Goal: Transaction & Acquisition: Download file/media

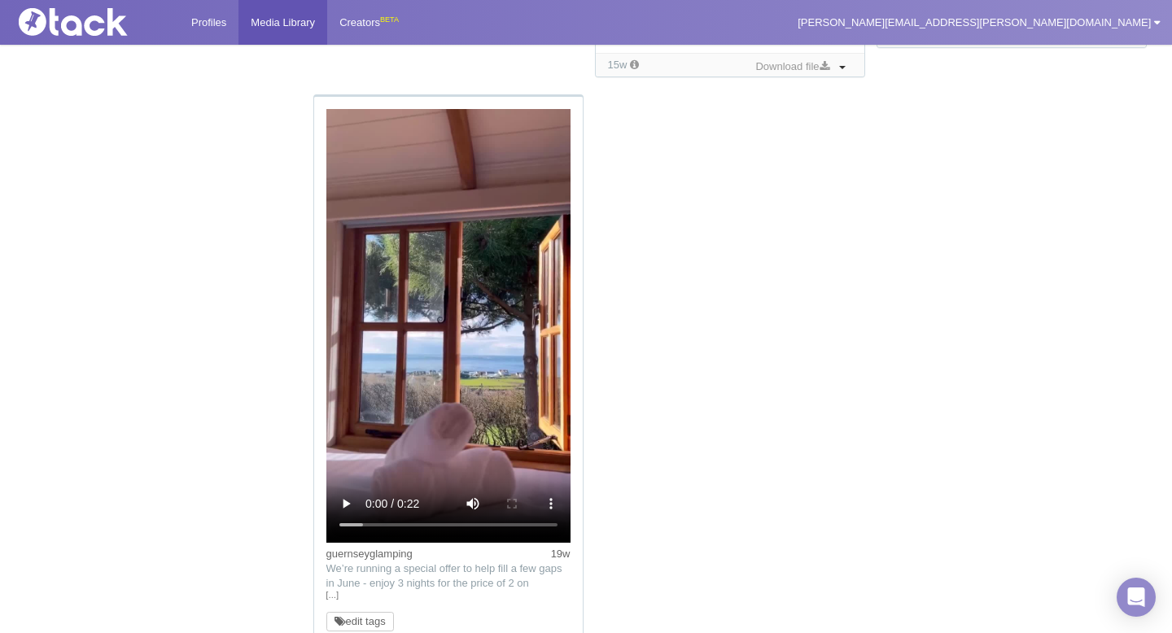
scroll to position [2084, 0]
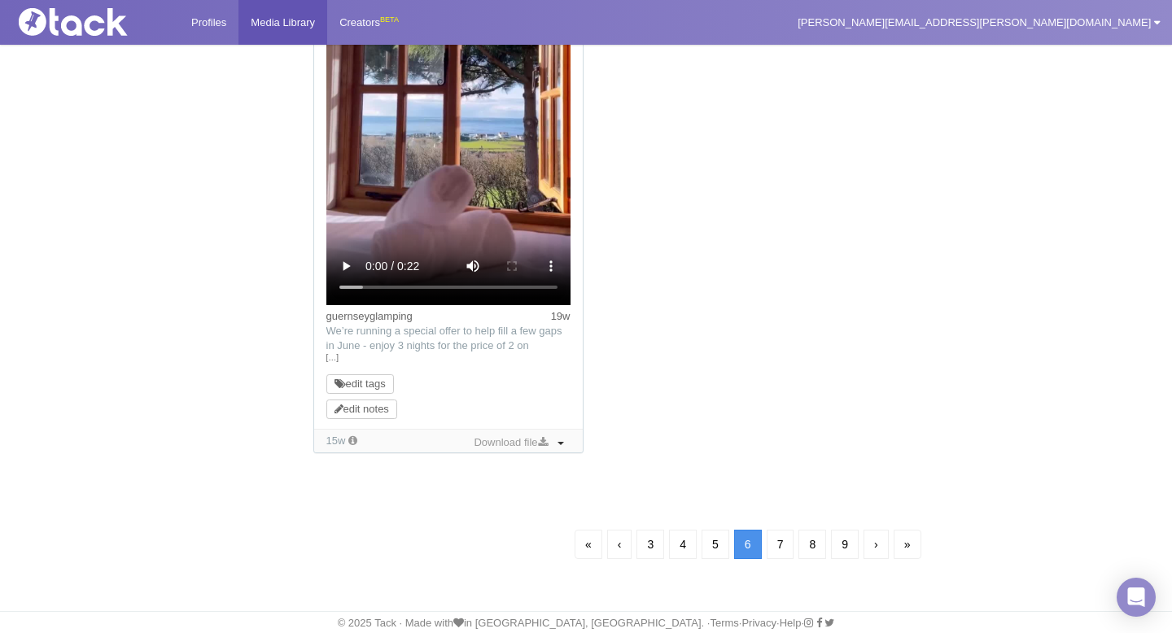
click at [584, 553] on link "«" at bounding box center [588, 544] width 28 height 29
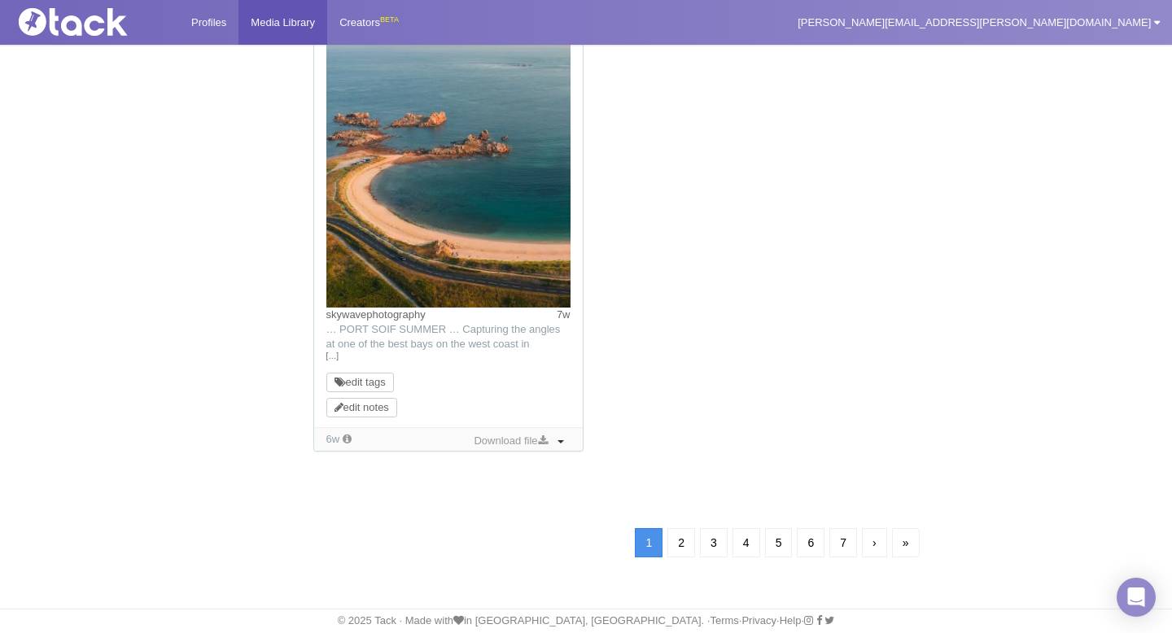
scroll to position [117, 0]
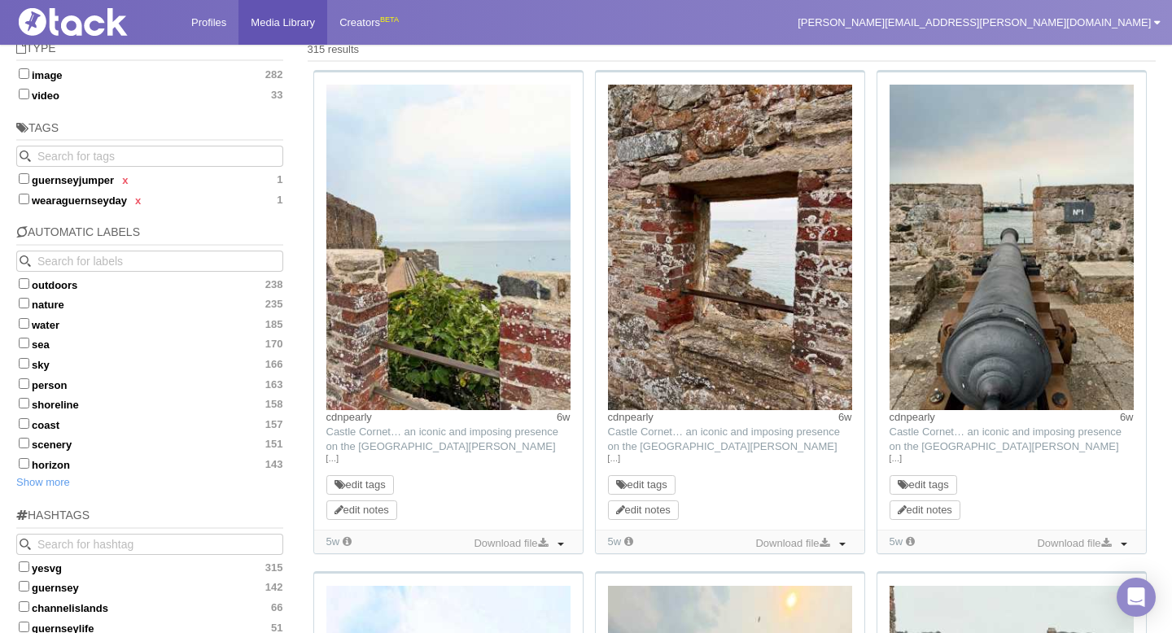
scroll to position [143, 0]
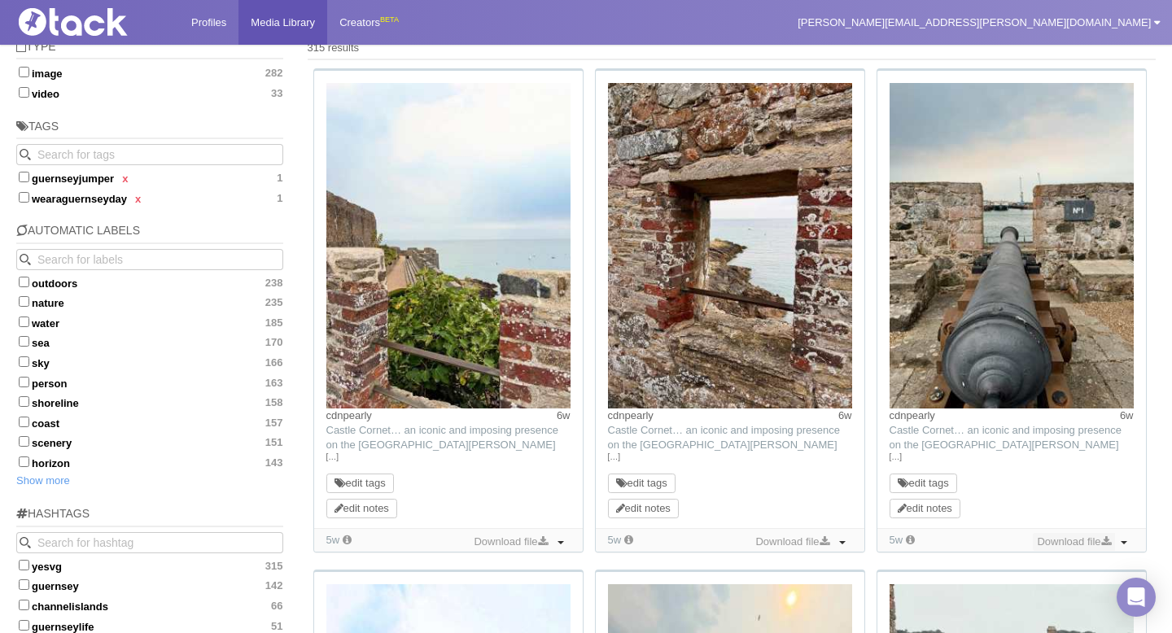
click at [1087, 540] on link "Download file" at bounding box center [1073, 542] width 81 height 18
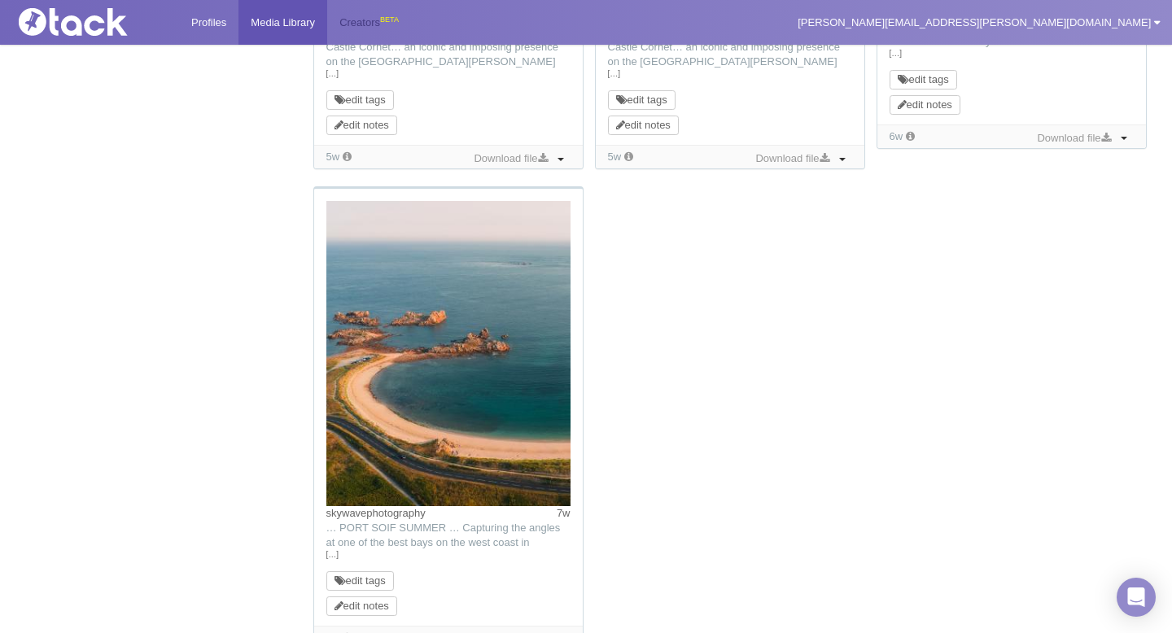
scroll to position [1729, 0]
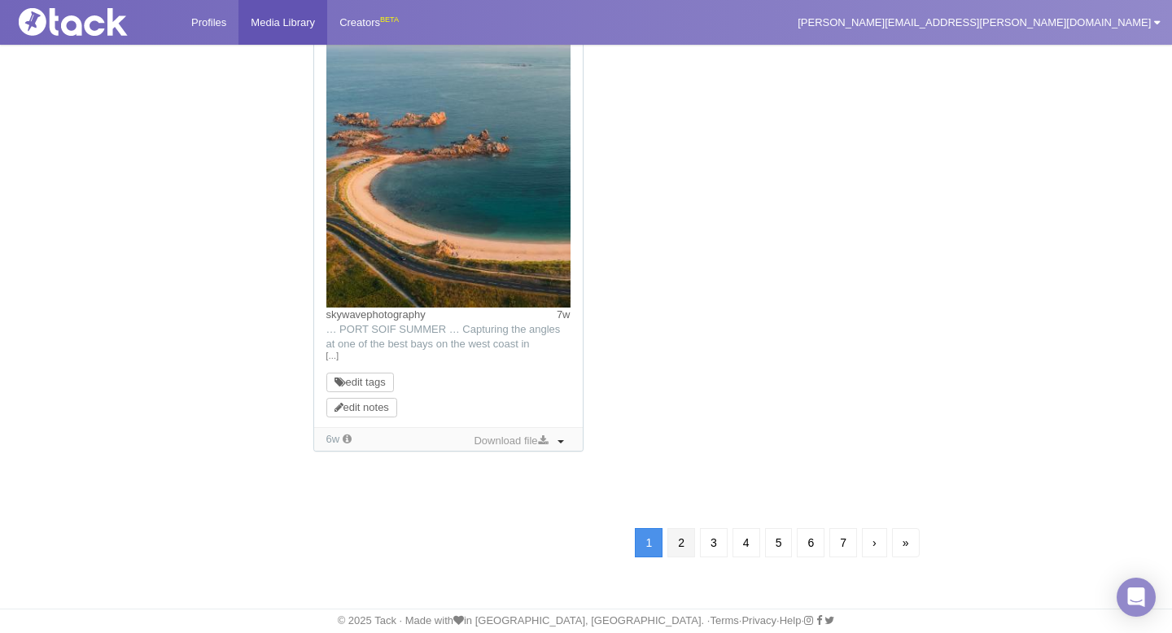
click at [676, 549] on link "2" at bounding box center [681, 542] width 28 height 29
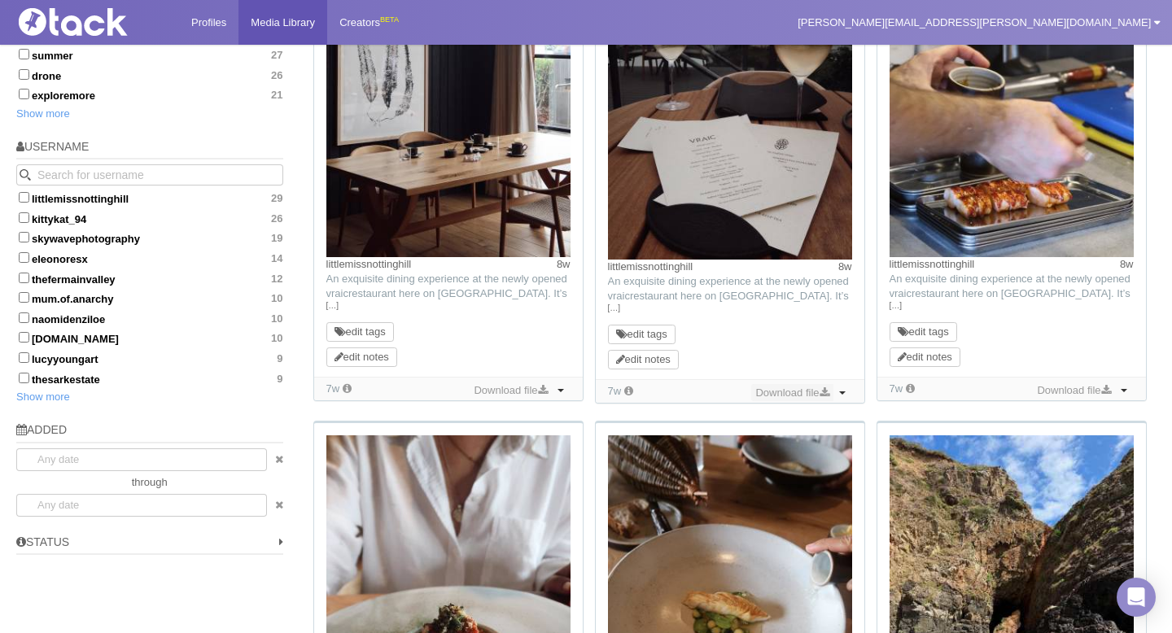
scroll to position [705, 0]
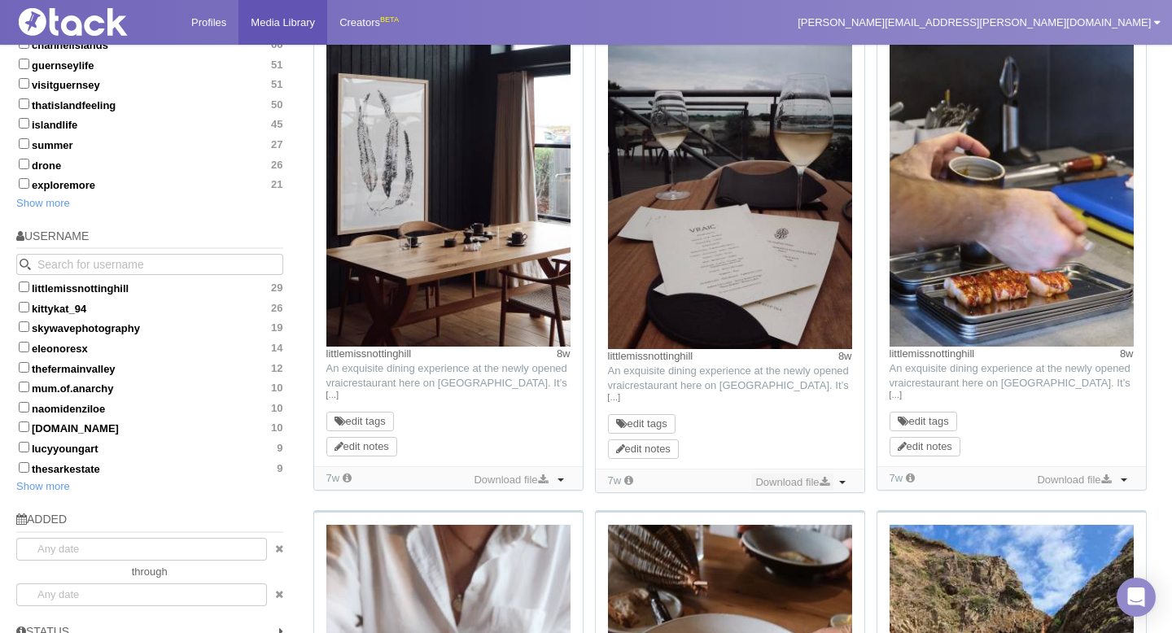
click at [805, 482] on link "Download file" at bounding box center [791, 483] width 81 height 18
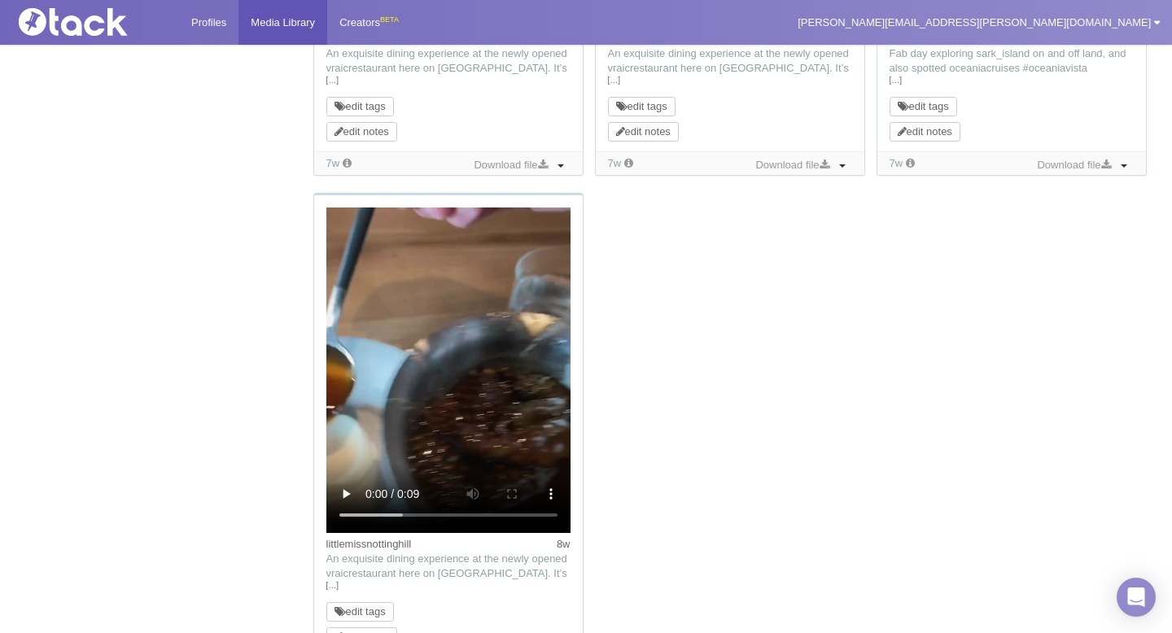
scroll to position [1707, 0]
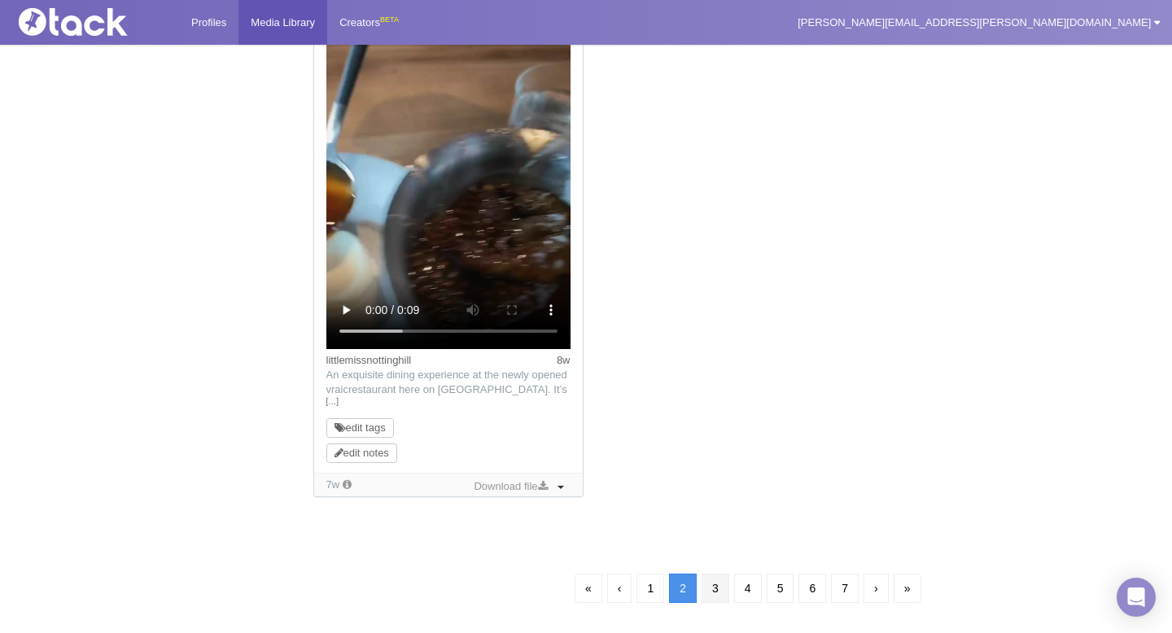
click at [715, 591] on link "3" at bounding box center [715, 588] width 28 height 29
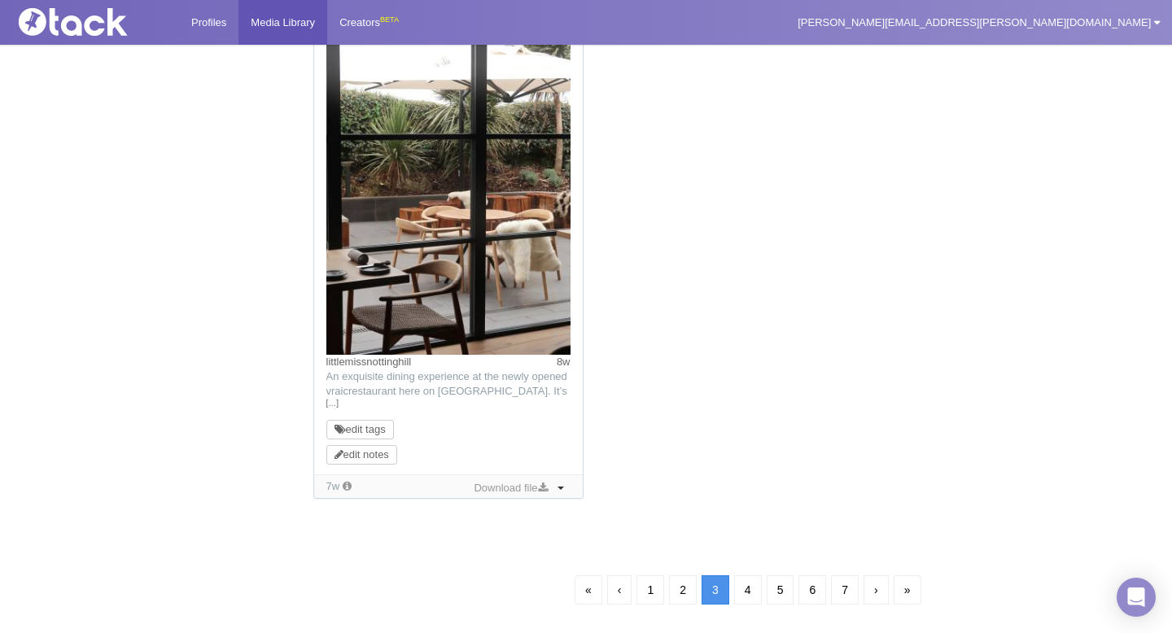
scroll to position [117, 0]
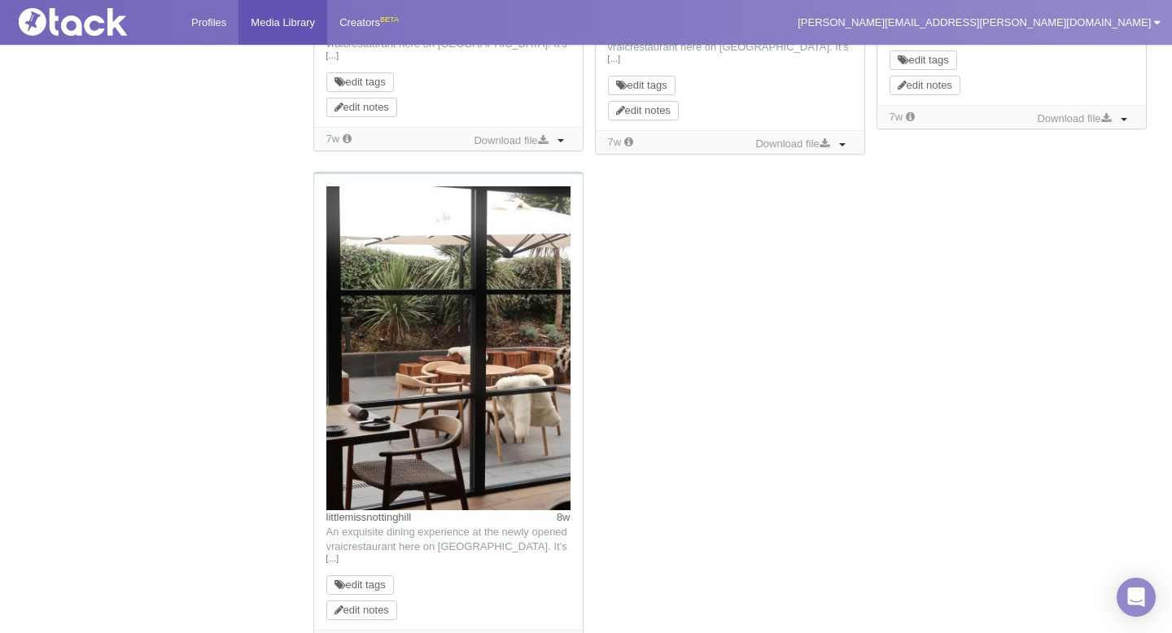
scroll to position [1747, 0]
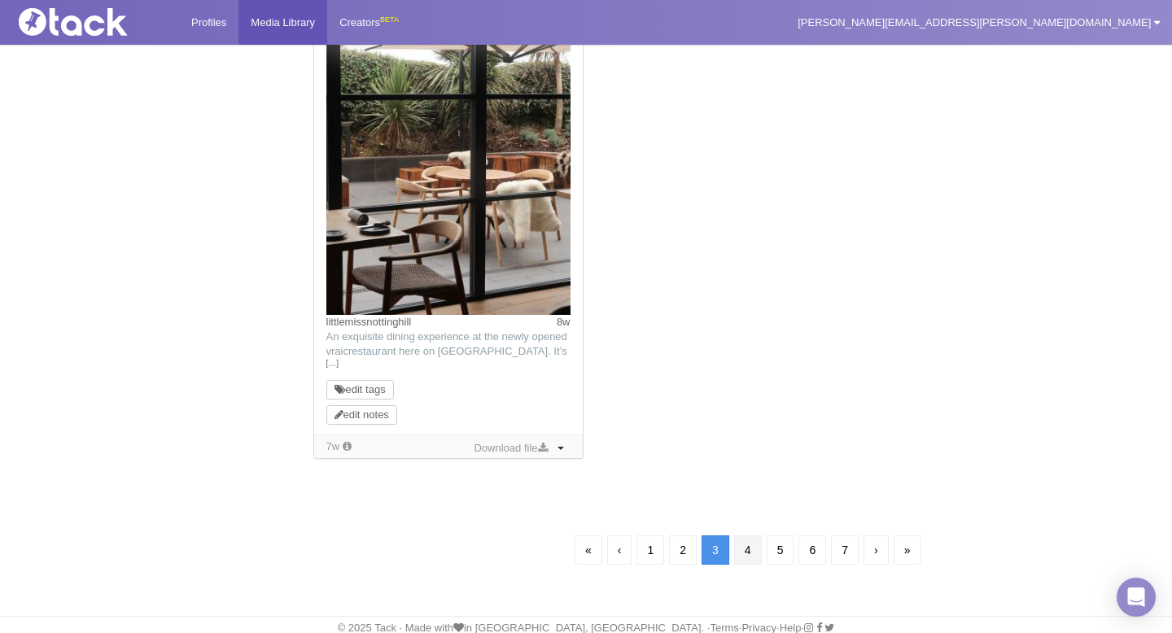
click at [744, 549] on link "4" at bounding box center [748, 549] width 28 height 29
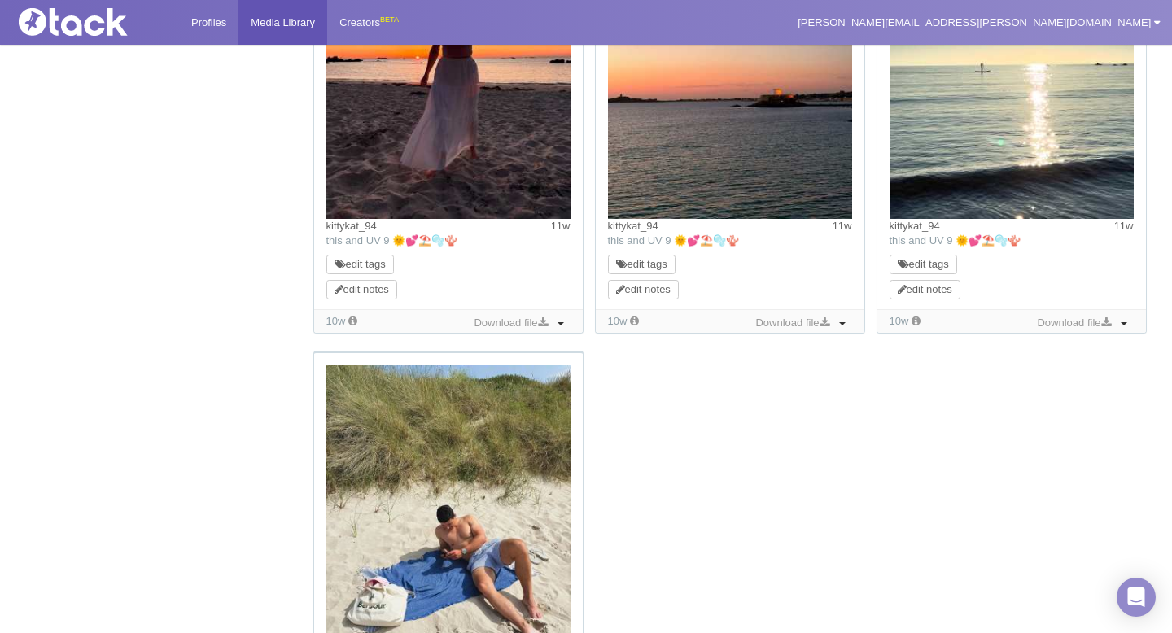
scroll to position [1650, 0]
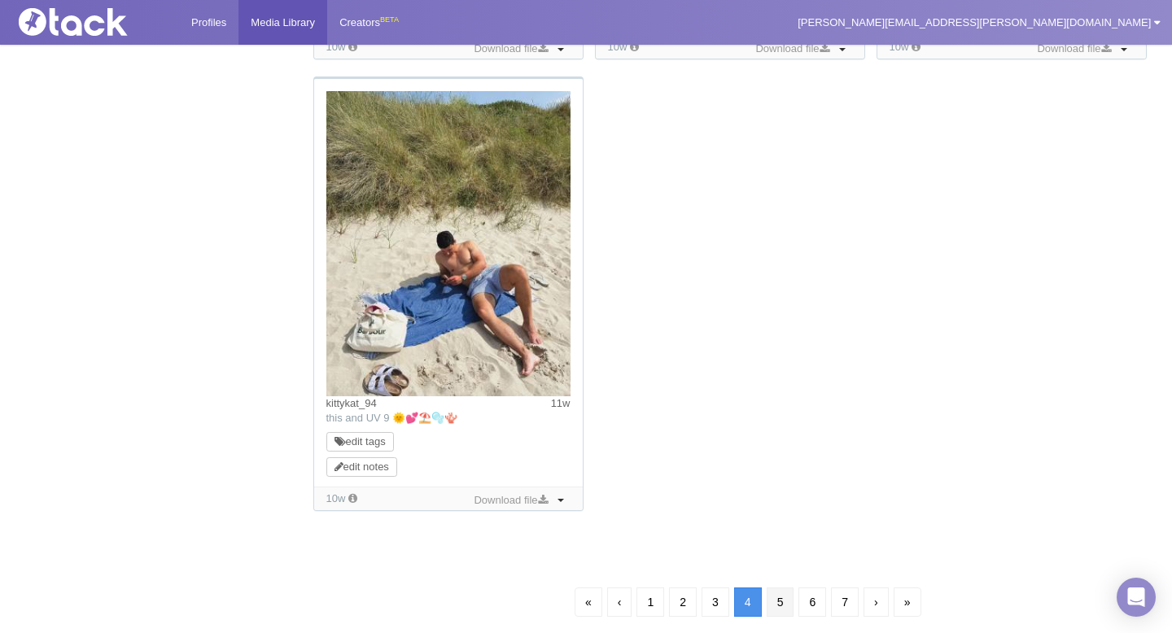
click at [786, 599] on link "5" at bounding box center [780, 601] width 28 height 29
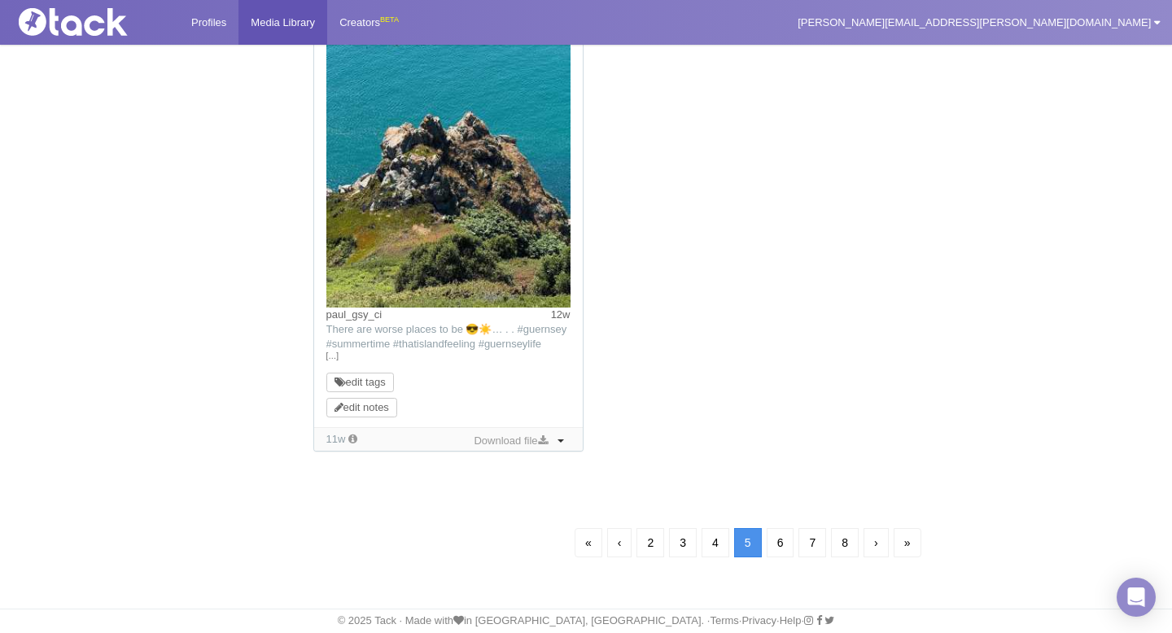
scroll to position [117, 0]
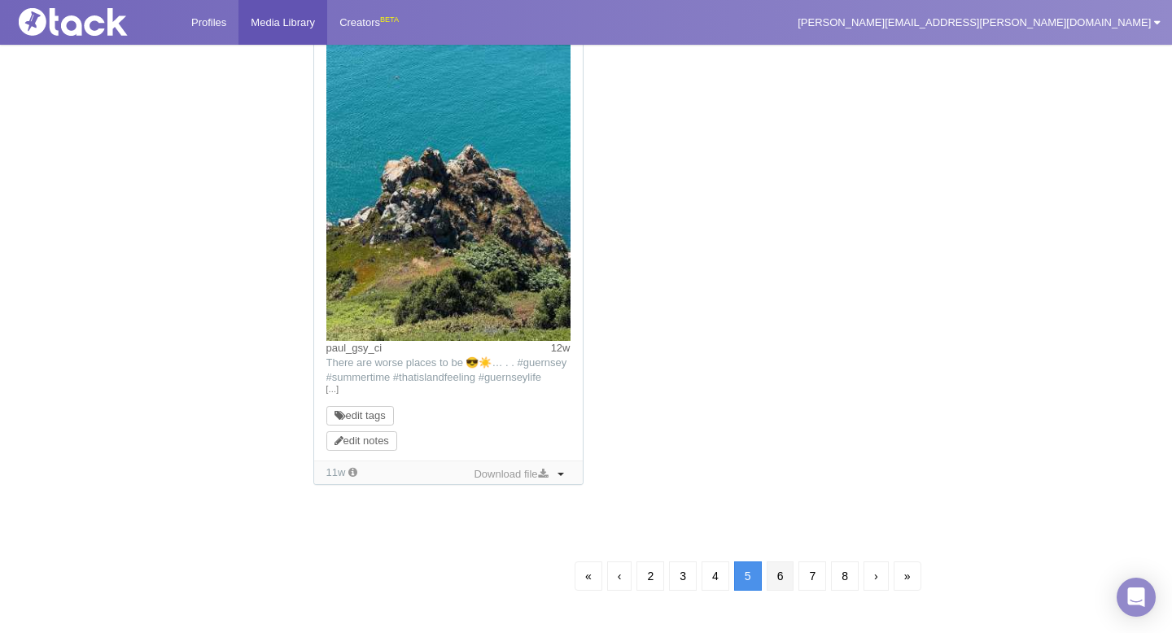
click at [781, 586] on link "6" at bounding box center [780, 575] width 28 height 29
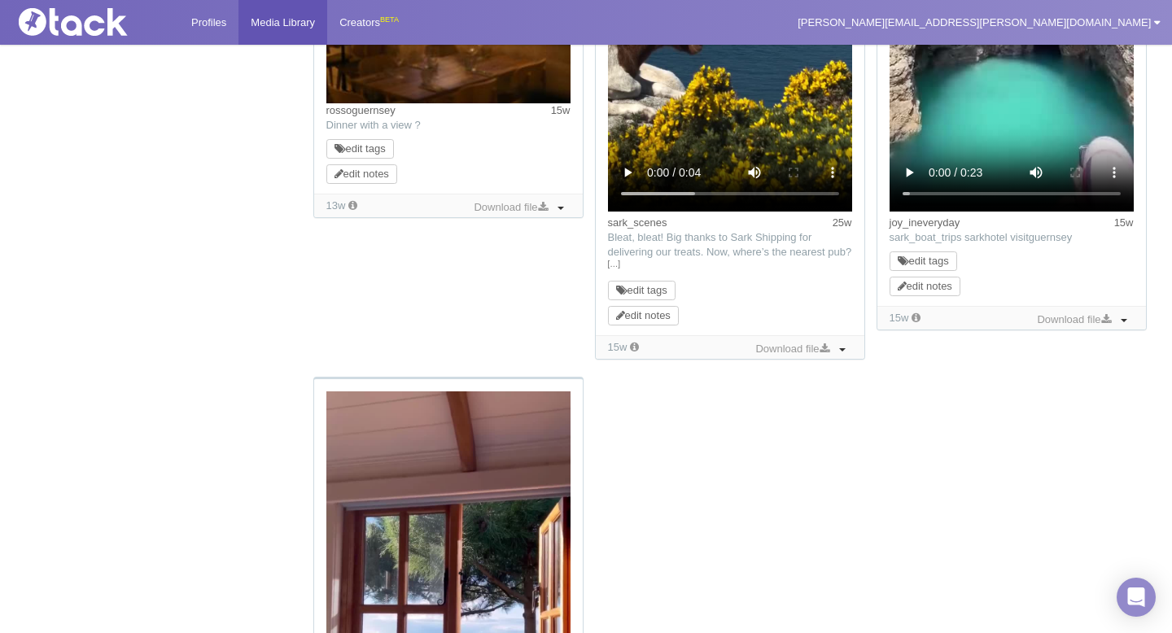
scroll to position [117, 0]
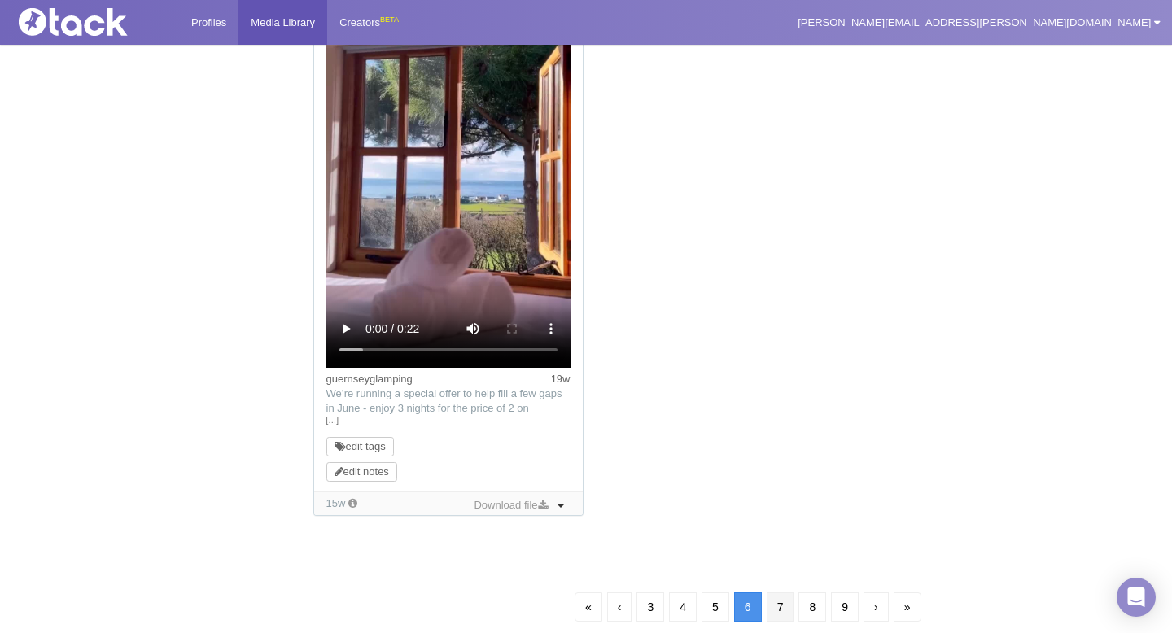
click at [774, 612] on link "7" at bounding box center [780, 606] width 28 height 29
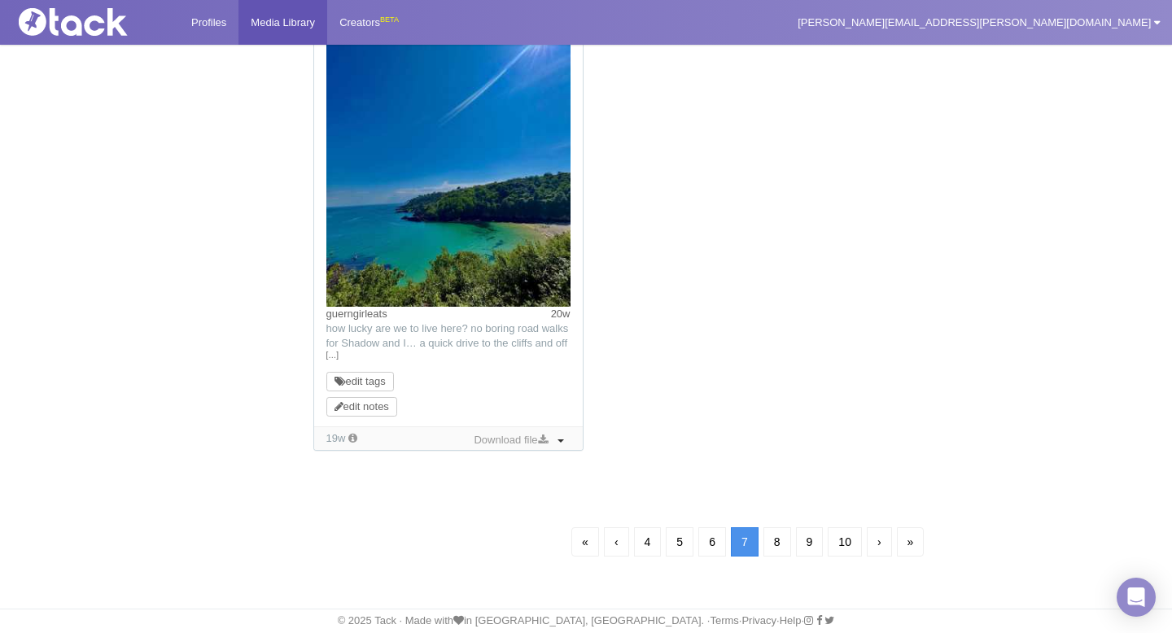
scroll to position [117, 0]
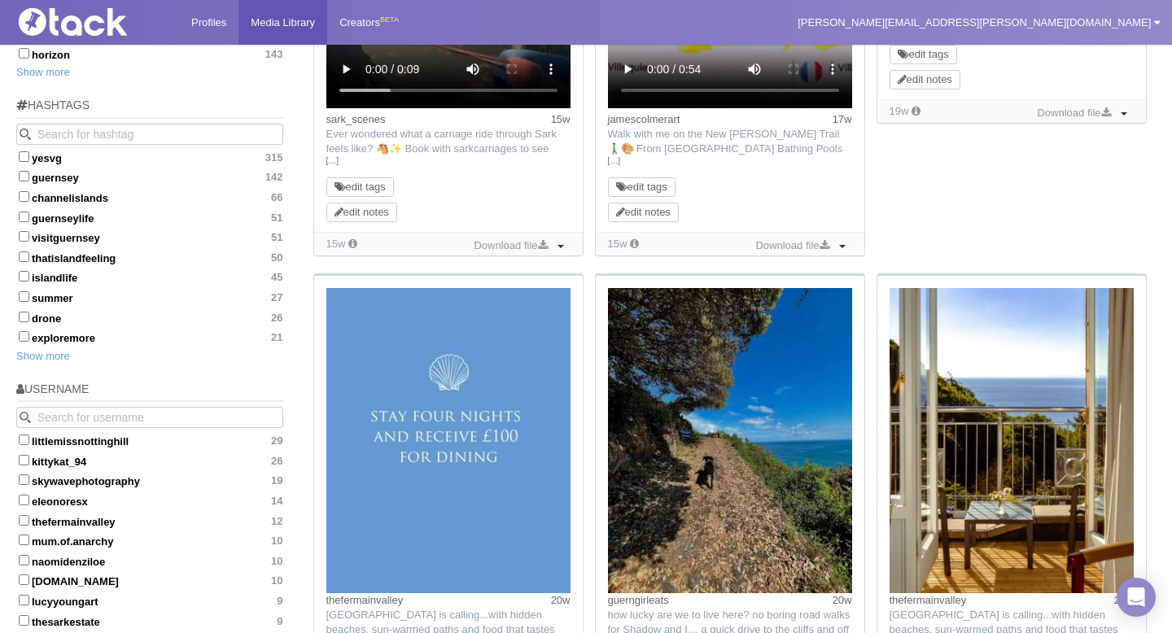
scroll to position [918, 0]
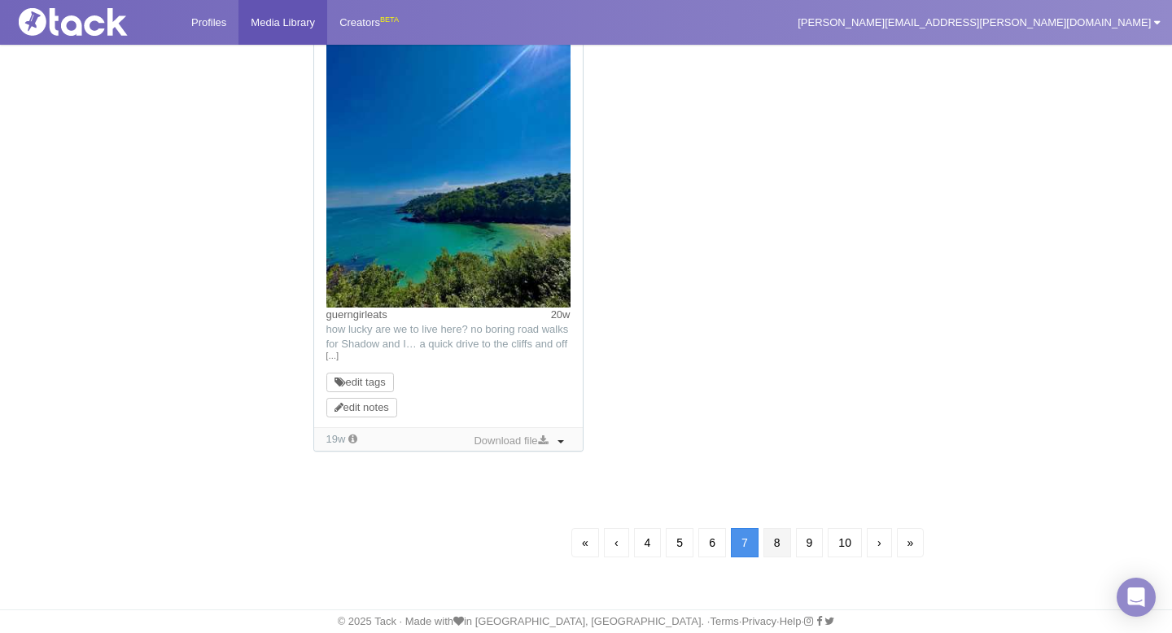
click at [777, 538] on link "8" at bounding box center [777, 542] width 28 height 29
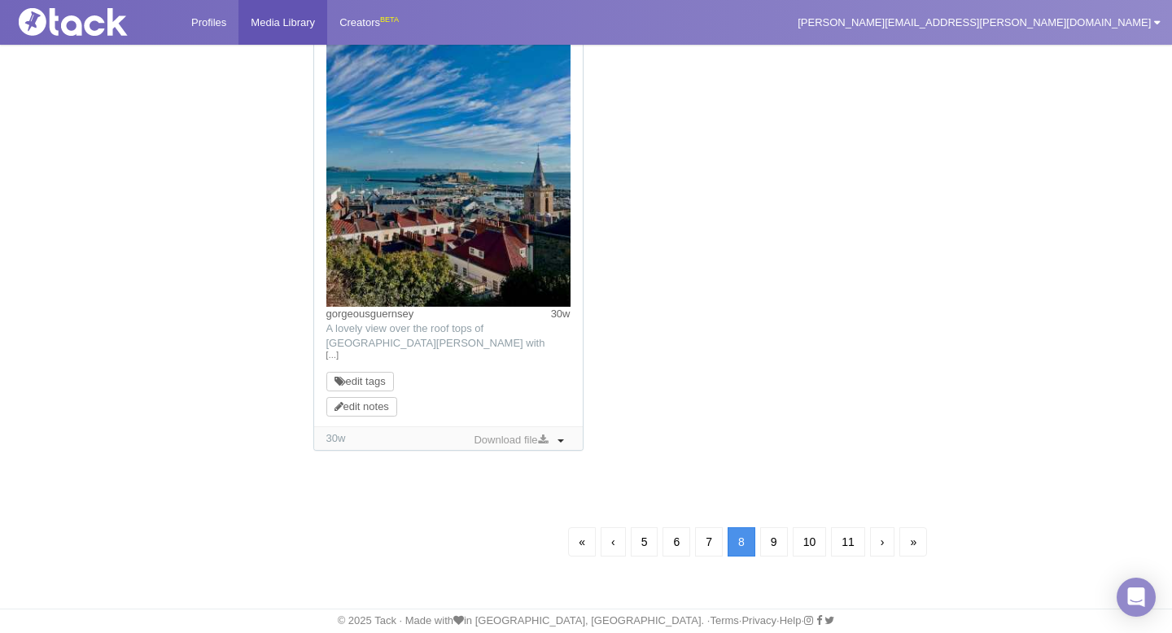
scroll to position [117, 0]
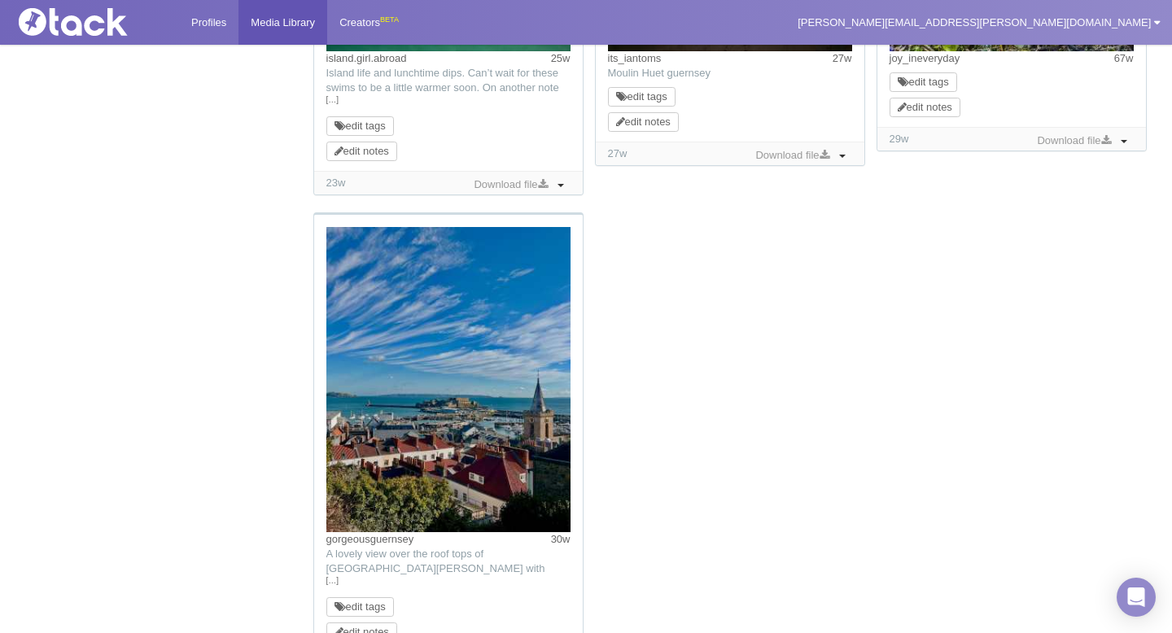
scroll to position [1562, 0]
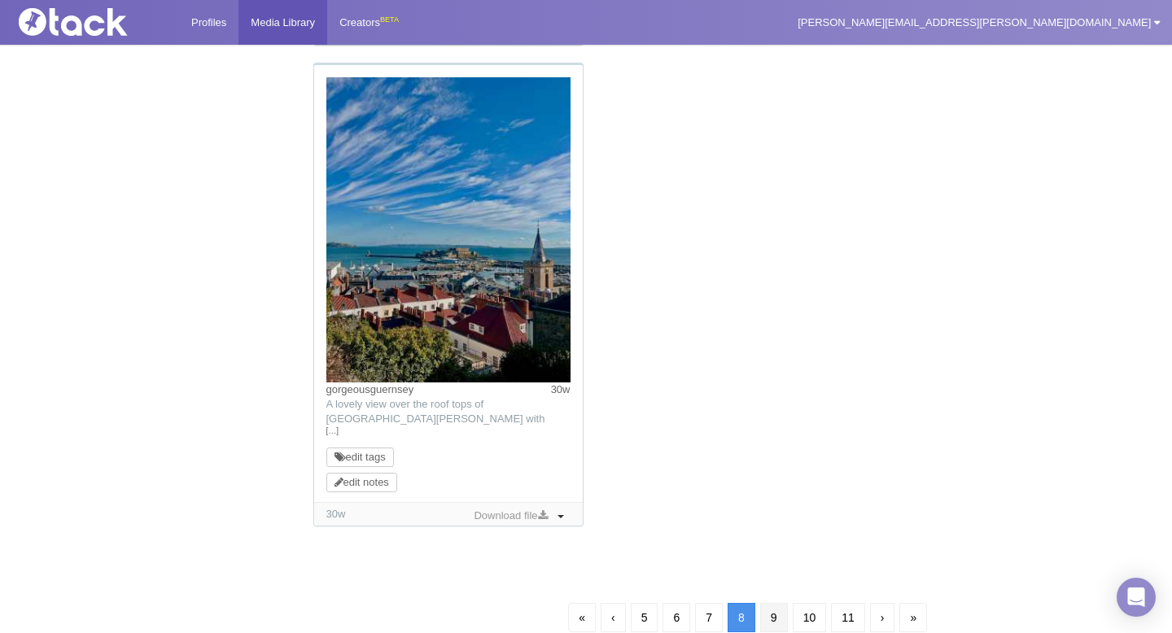
click at [770, 612] on link "9" at bounding box center [774, 617] width 28 height 29
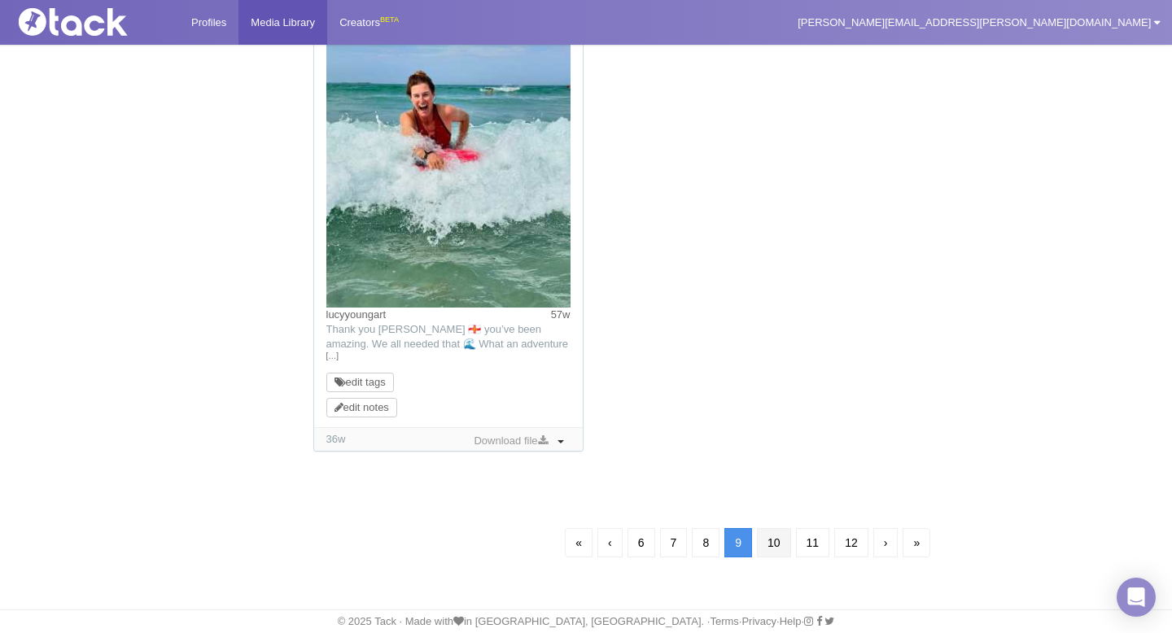
click at [774, 547] on link "10" at bounding box center [774, 542] width 34 height 29
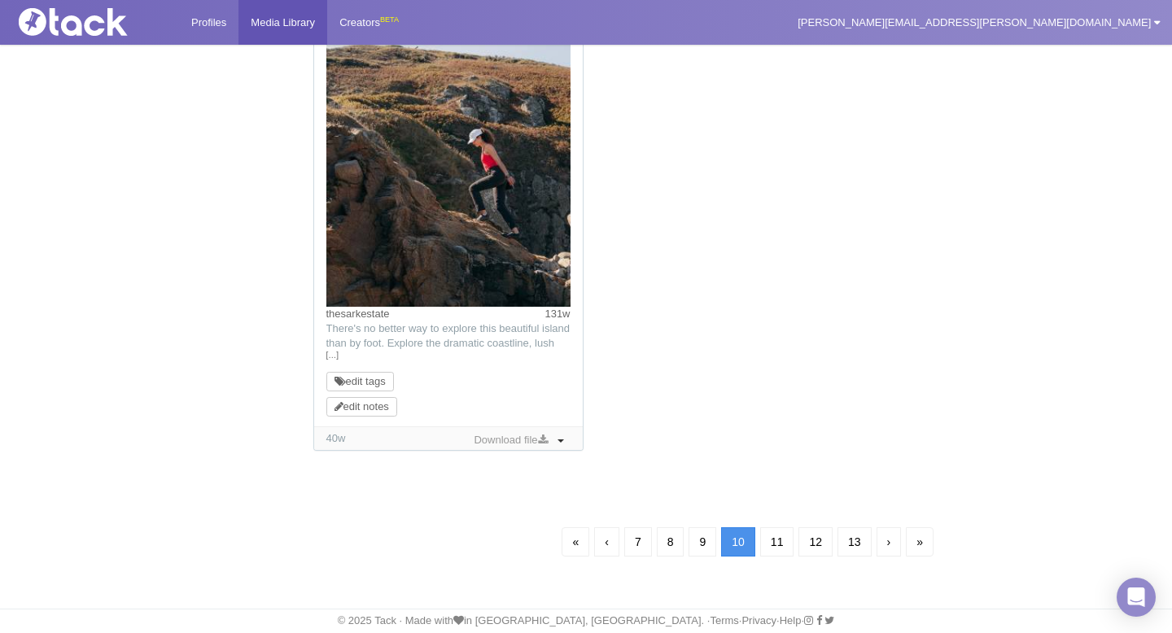
scroll to position [117, 0]
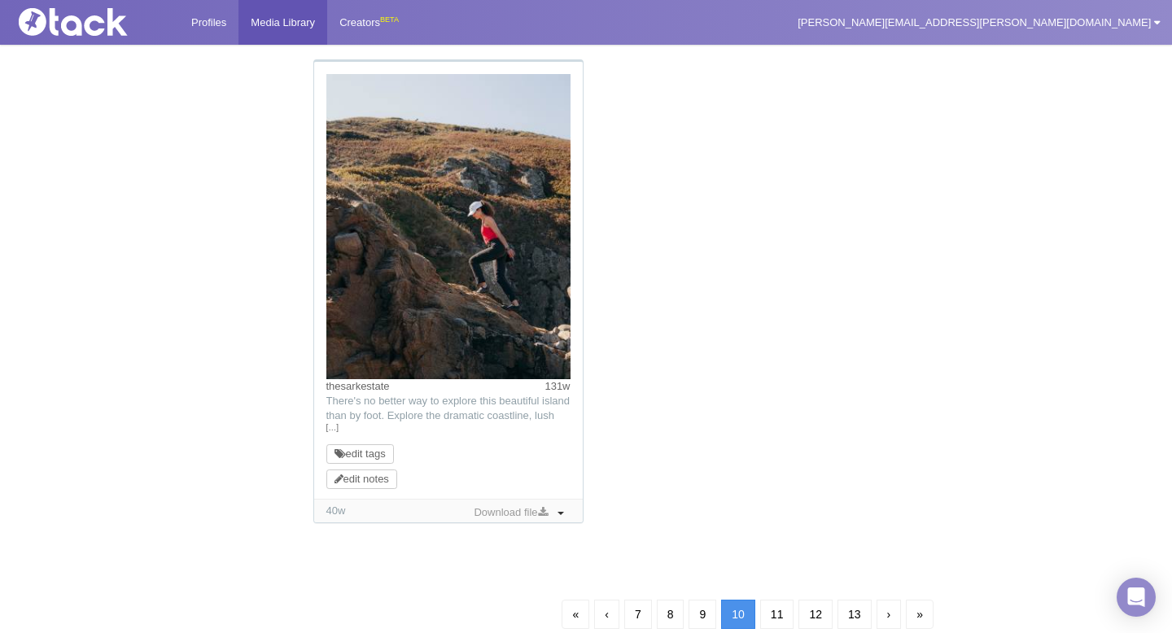
scroll to position [1622, 0]
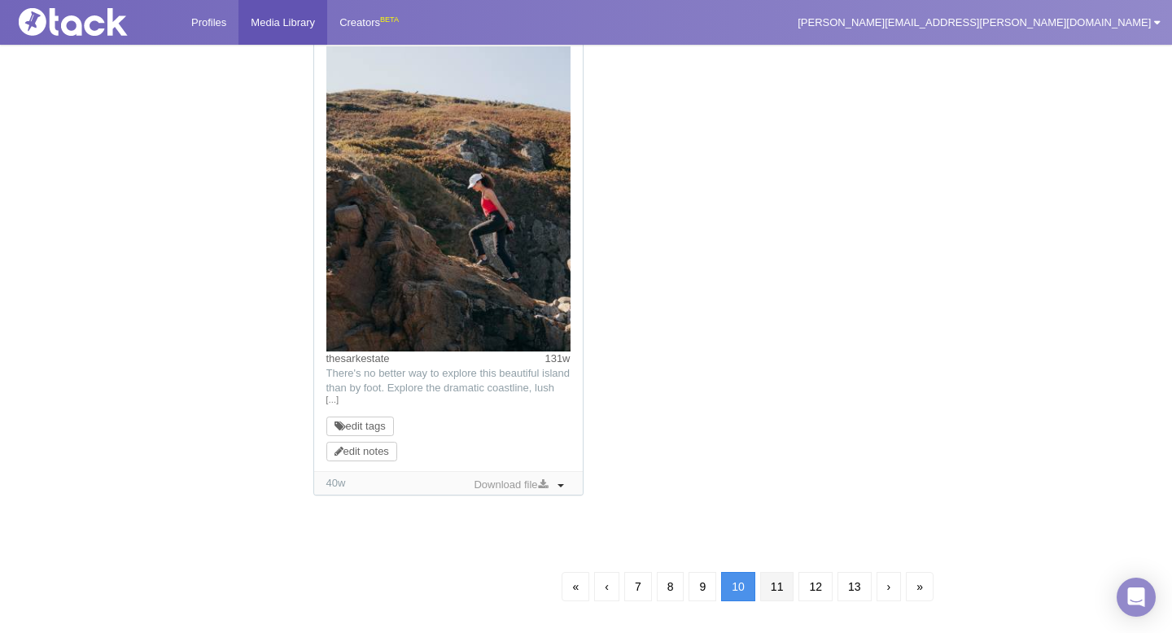
click at [778, 594] on link "11" at bounding box center [777, 586] width 34 height 29
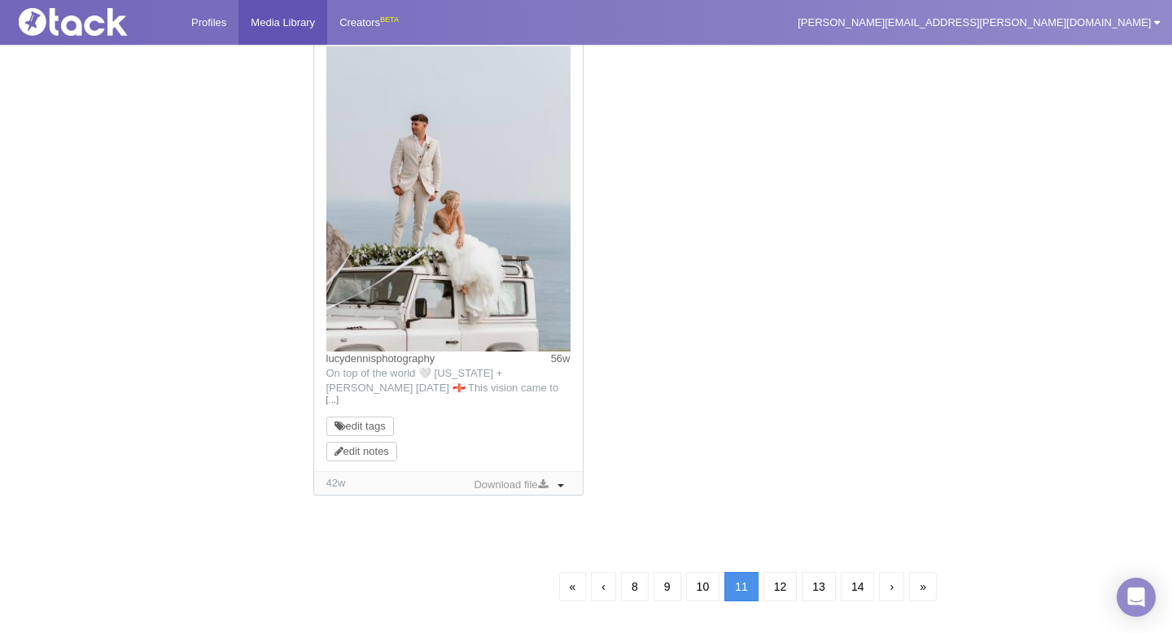
scroll to position [117, 0]
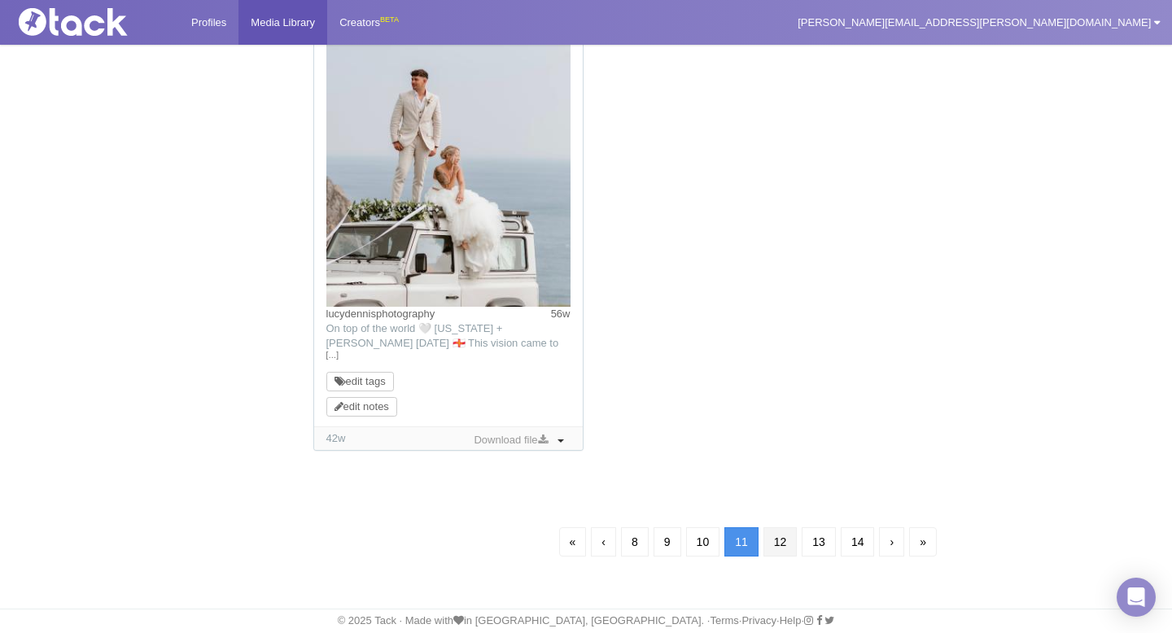
click at [786, 543] on link "12" at bounding box center [780, 541] width 34 height 29
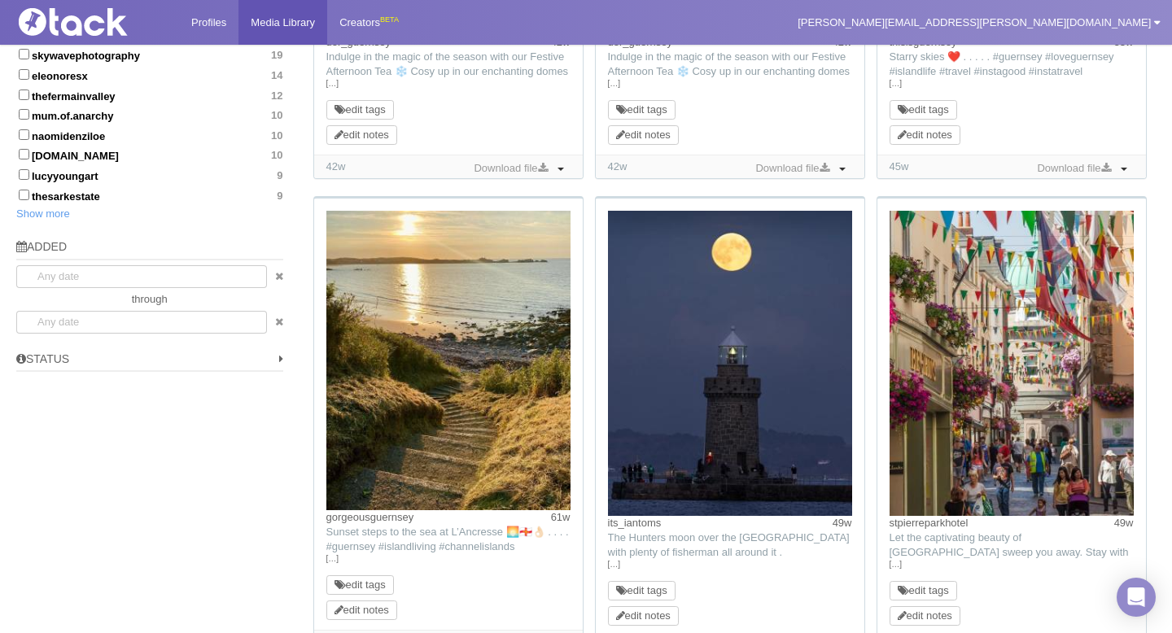
scroll to position [1019, 0]
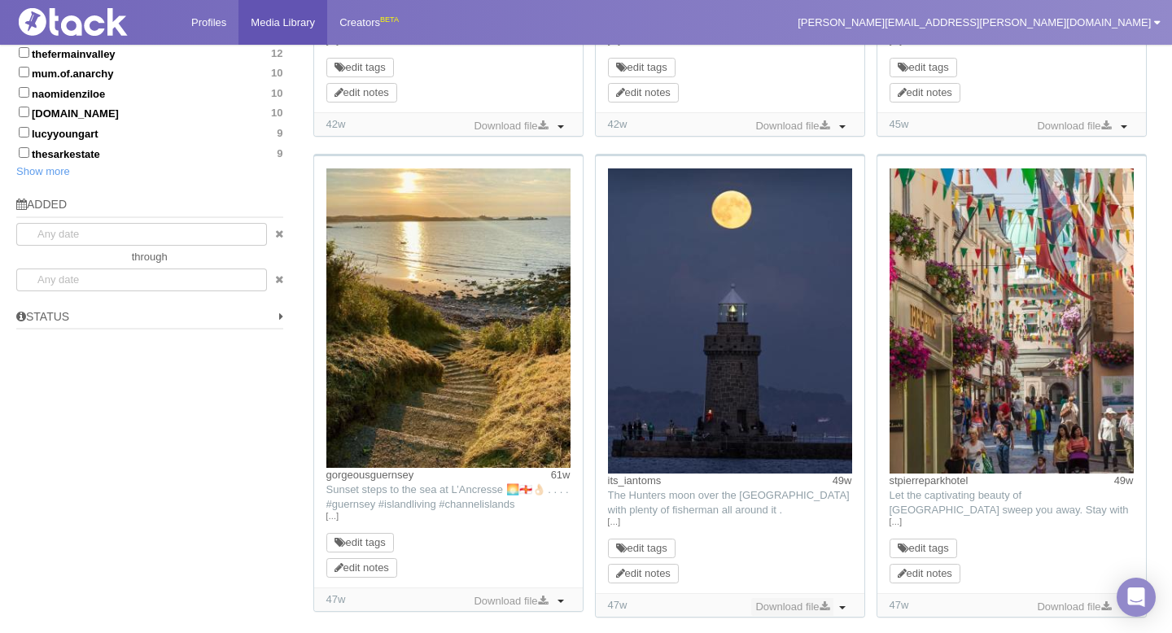
click at [780, 611] on link "Download file" at bounding box center [791, 607] width 81 height 18
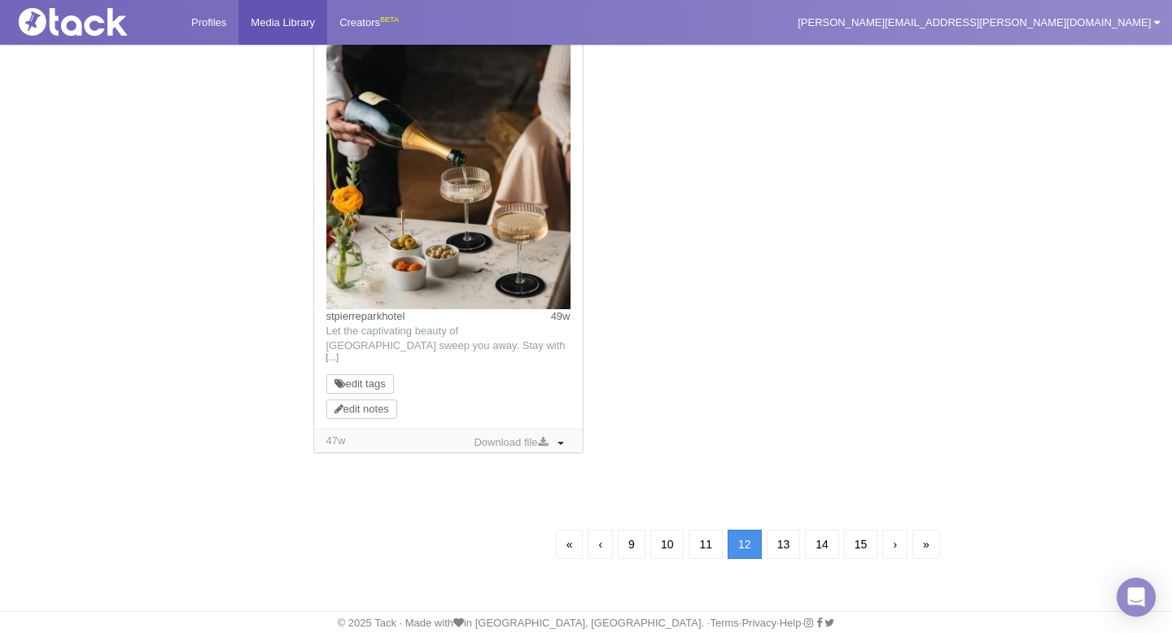
scroll to position [1667, 0]
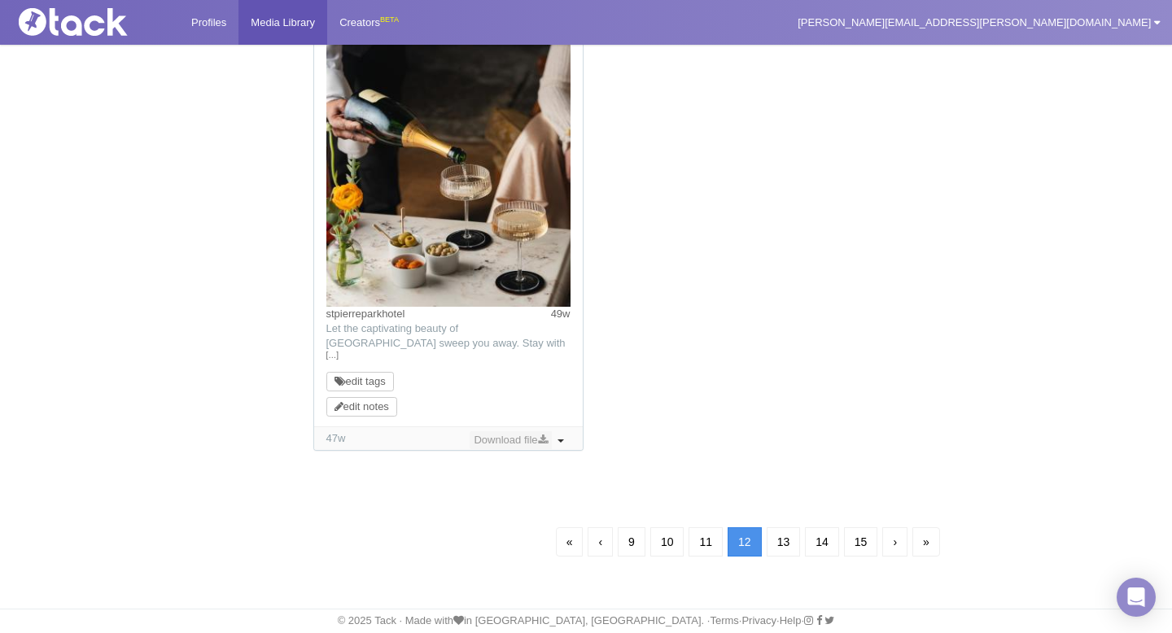
click at [523, 446] on link "Download file" at bounding box center [509, 440] width 81 height 18
click at [783, 544] on link "13" at bounding box center [783, 541] width 34 height 29
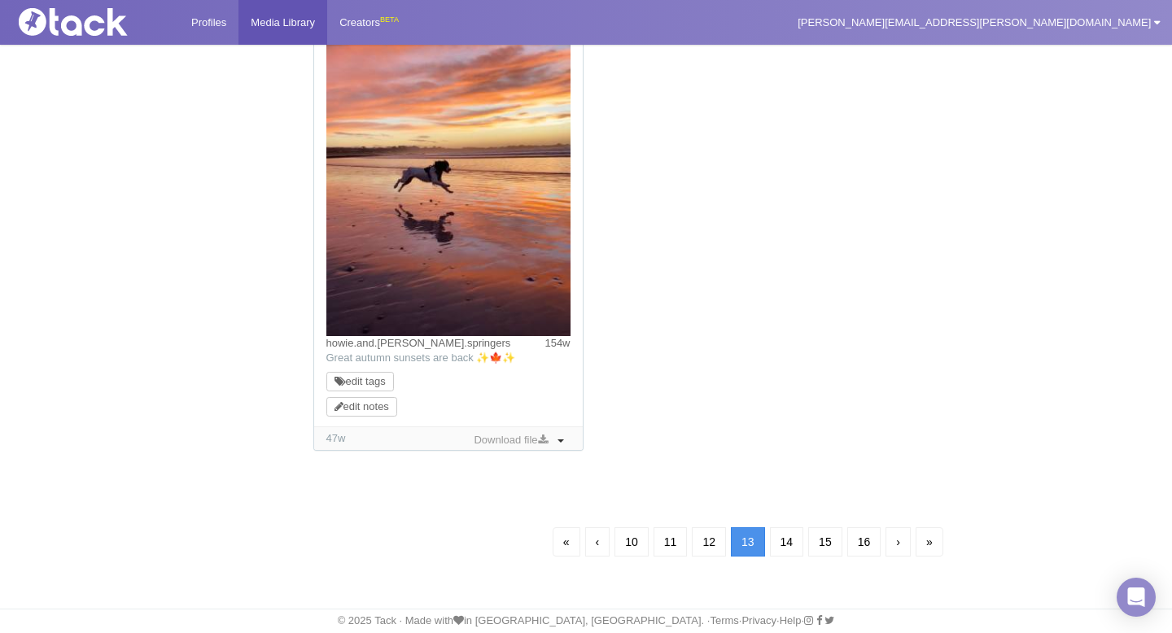
scroll to position [117, 0]
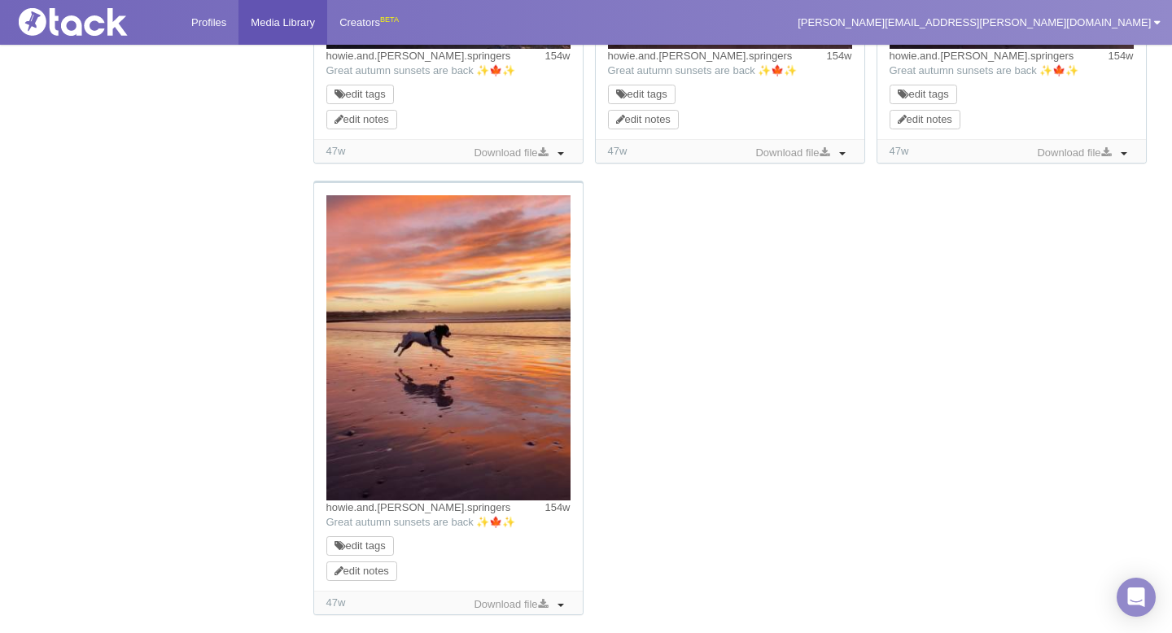
scroll to position [1428, 0]
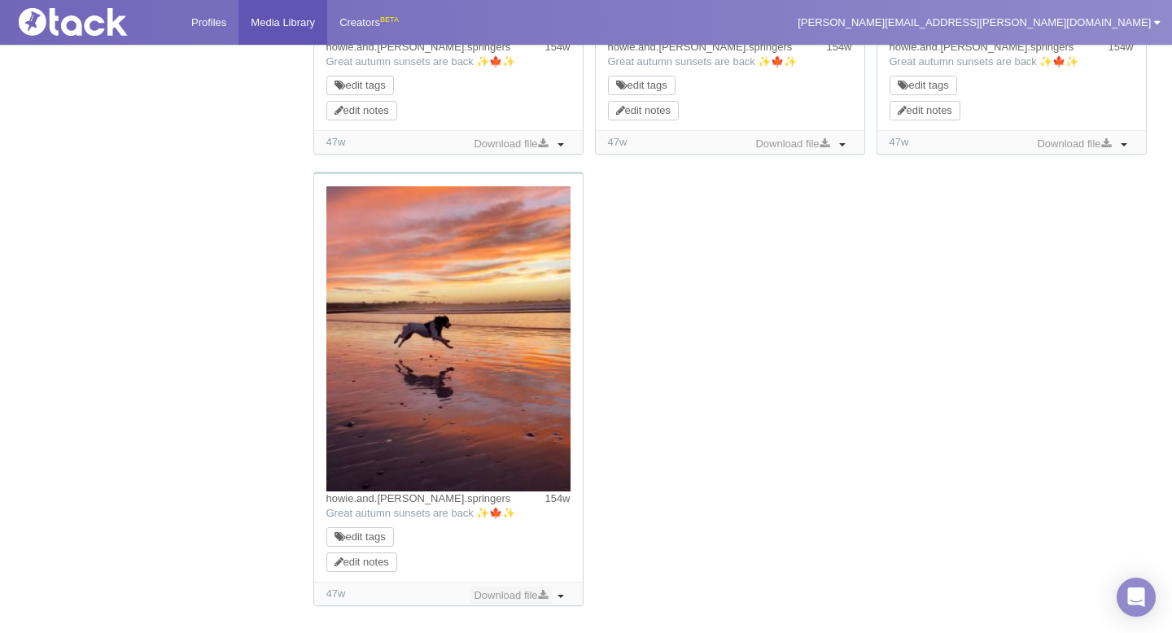
click at [547, 592] on link "Download file" at bounding box center [509, 596] width 81 height 18
